Goal: Browse casually: Explore the website without a specific task or goal

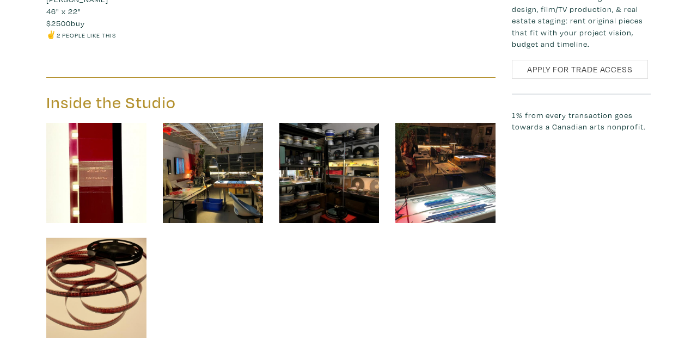
scroll to position [1244, 0]
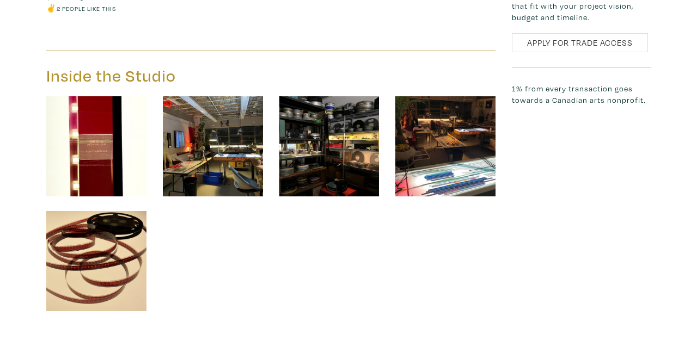
click at [100, 139] on img at bounding box center [96, 146] width 100 height 100
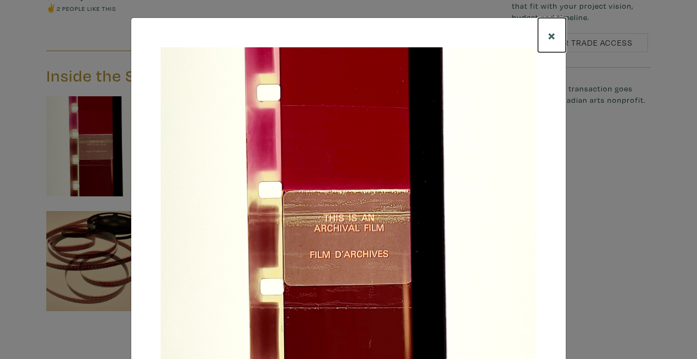
click at [552, 35] on span "×" at bounding box center [552, 35] width 8 height 19
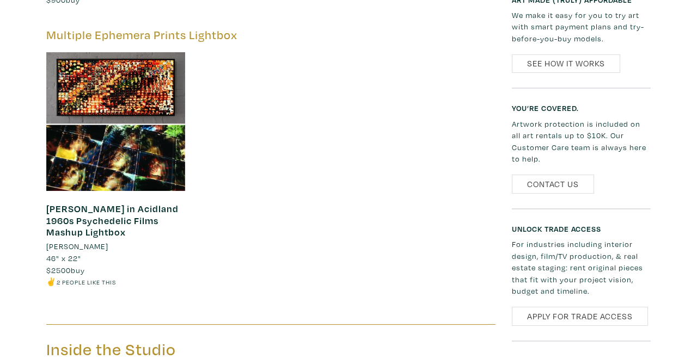
scroll to position [966, 0]
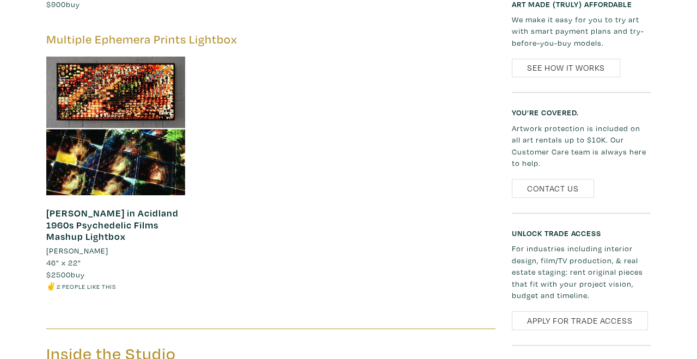
click at [132, 179] on div at bounding box center [115, 126] width 139 height 139
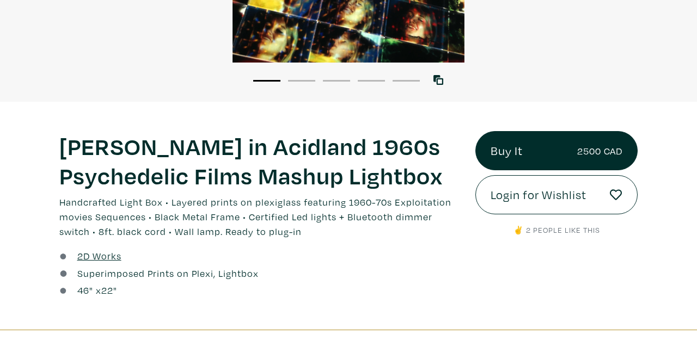
scroll to position [302, 0]
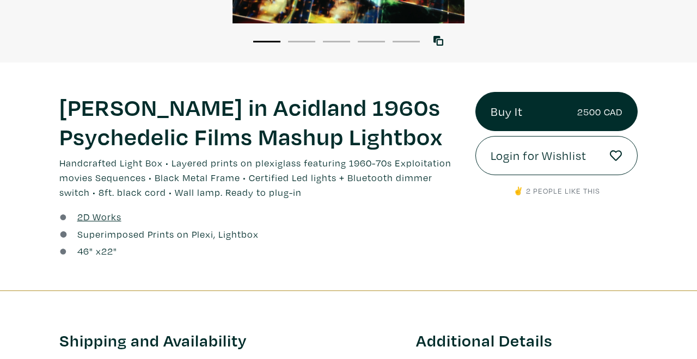
click at [540, 193] on p "✌️ 2 people like this" at bounding box center [556, 191] width 162 height 12
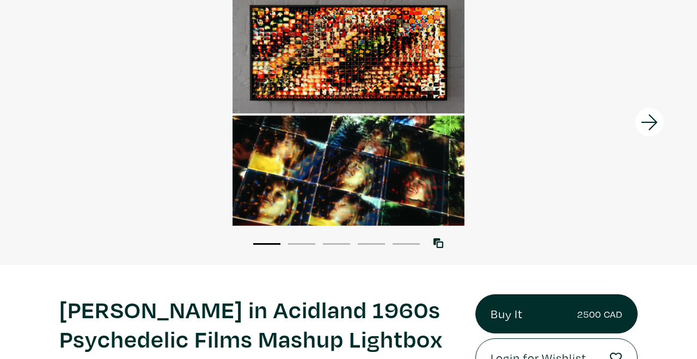
scroll to position [82, 0]
